Goal: Information Seeking & Learning: Find specific fact

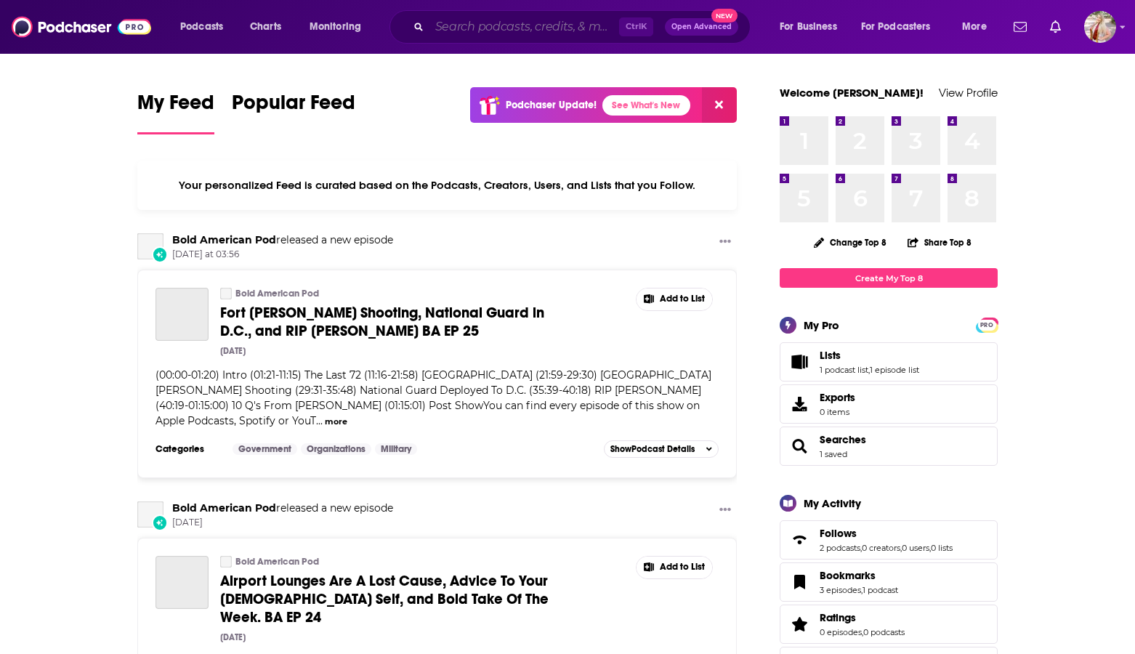
click at [548, 23] on input "Search podcasts, credits, & more..." at bounding box center [524, 26] width 190 height 23
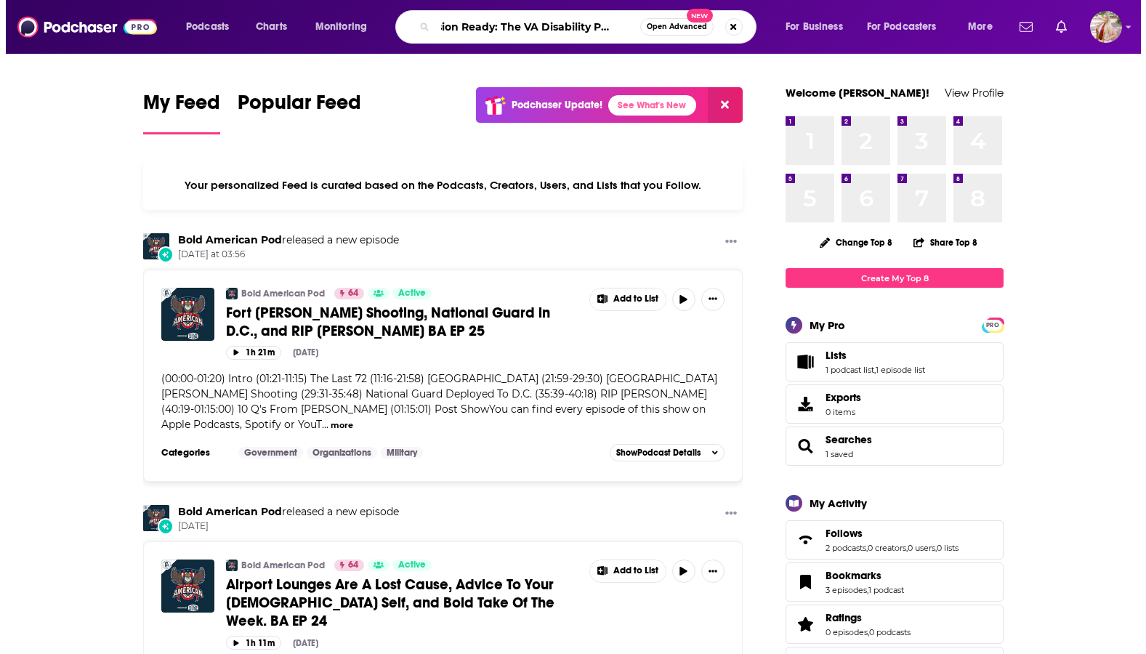
scroll to position [0, 26]
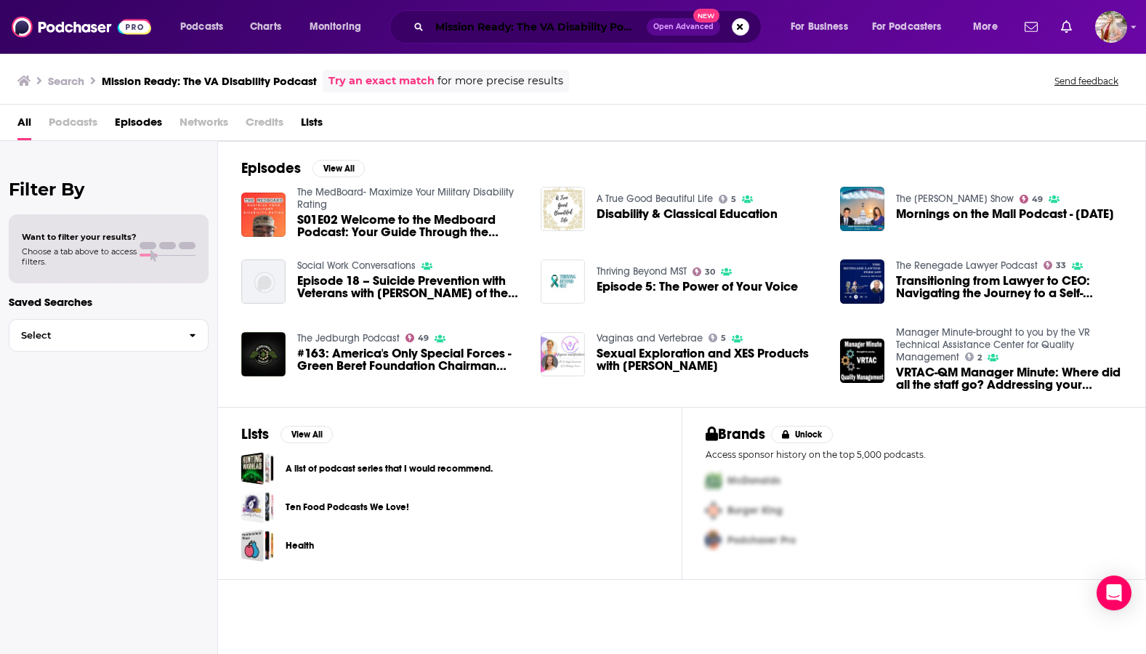
click at [515, 22] on input "Mission Ready: The VA Disability Podcast" at bounding box center [537, 26] width 217 height 23
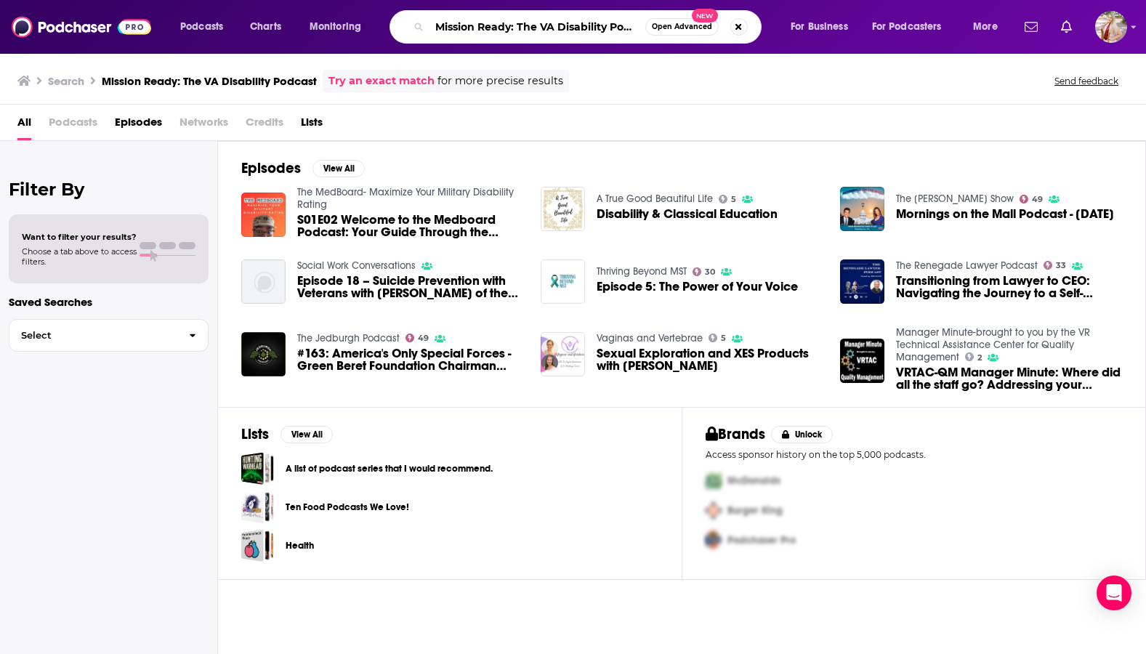
click at [515, 22] on input "Mission Ready: The VA Disability Podcast" at bounding box center [537, 26] width 216 height 23
paste input "[PERSON_NAME]"
type input "[PERSON_NAME]"
